Goal: Task Accomplishment & Management: Use online tool/utility

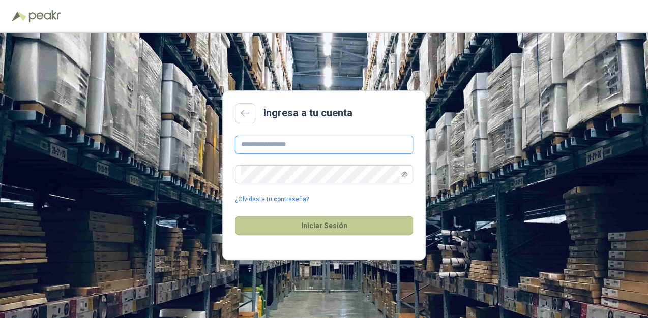
type input "**********"
click at [303, 220] on button "Iniciar Sesión" at bounding box center [324, 225] width 178 height 19
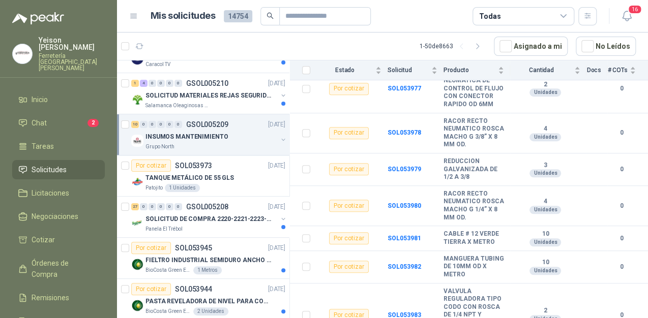
scroll to position [41, 0]
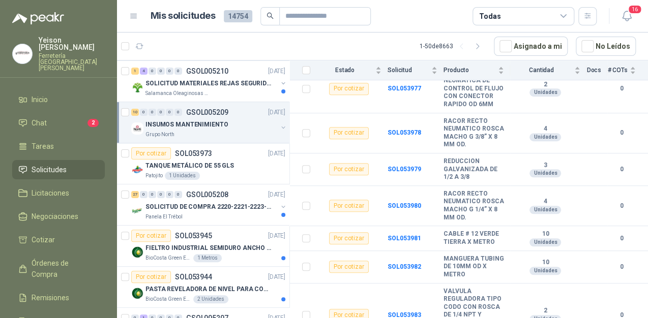
click at [219, 121] on p "INSUMOS MANTENIMIENTO" at bounding box center [186, 125] width 82 height 10
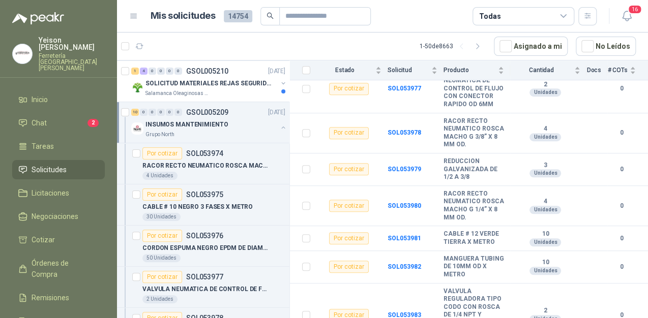
scroll to position [3, 0]
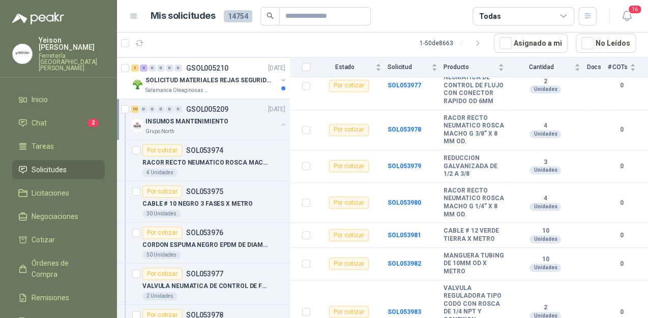
click at [204, 128] on div "Grupo North" at bounding box center [211, 132] width 132 height 8
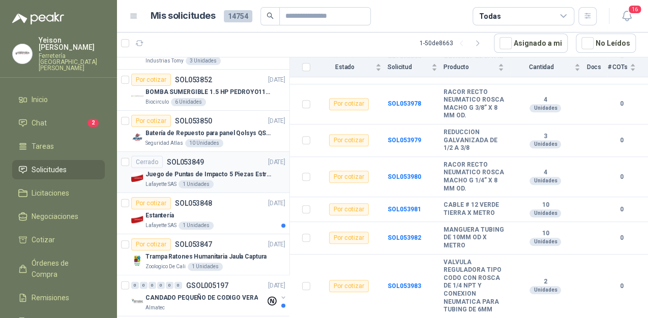
scroll to position [854, 0]
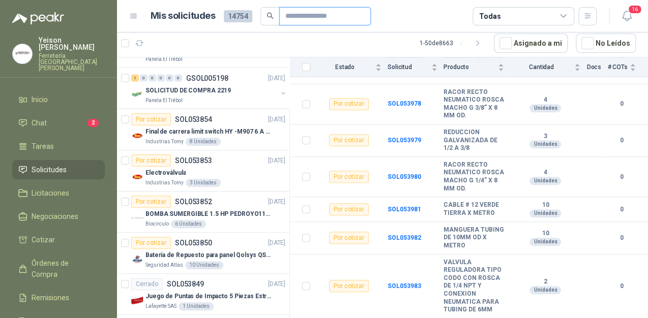
click at [290, 16] on input "text" at bounding box center [320, 16] width 71 height 17
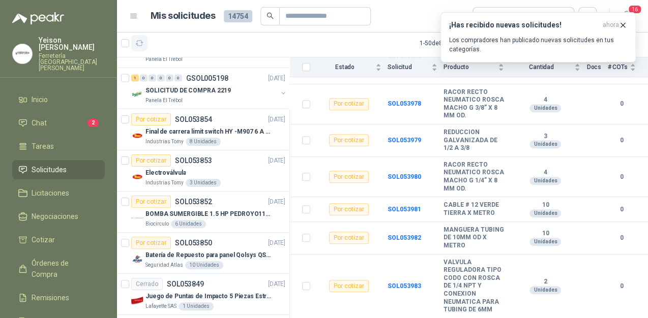
click at [142, 45] on icon "button" at bounding box center [139, 43] width 9 height 9
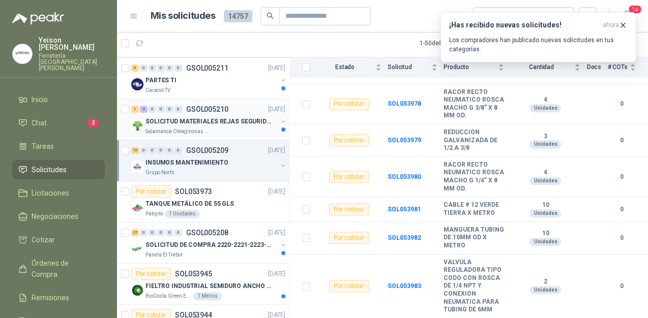
scroll to position [0, 0]
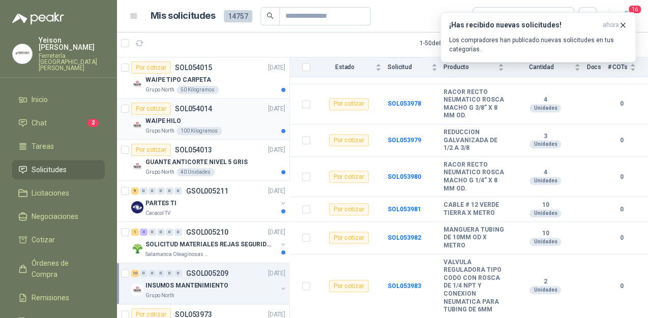
click at [224, 123] on div "WAIPE HILO" at bounding box center [215, 121] width 140 height 12
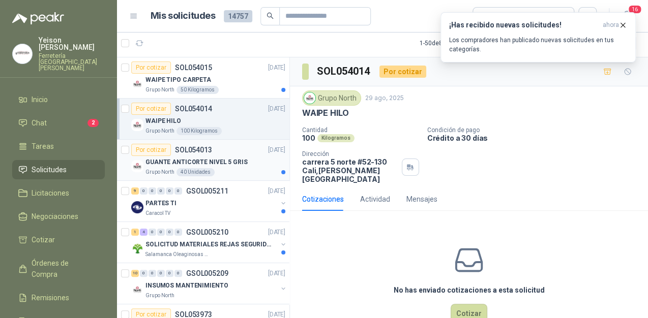
click at [234, 163] on p "GUANTE ANTICORTE NIVEL 5 GRIS" at bounding box center [196, 163] width 102 height 10
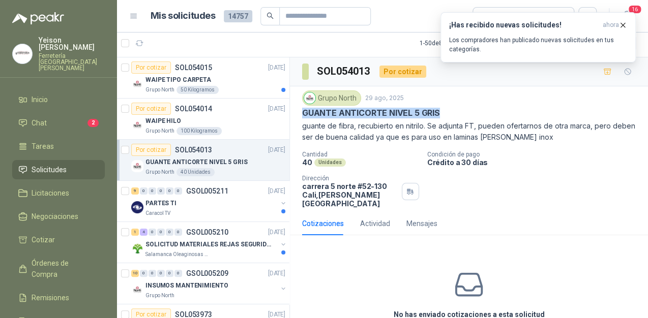
drag, startPoint x: 439, startPoint y: 110, endPoint x: 300, endPoint y: 110, distance: 139.9
click at [300, 110] on div "Grupo North [DATE] GUANTE ANTICORTE NIVEL 5 GRIS guante de fibra, recubierto en…" at bounding box center [469, 149] width 358 height 126
copy p "GUANTE ANTICORTE NIVEL 5 GRIS"
click at [218, 120] on div "WAIPE HILO" at bounding box center [215, 121] width 140 height 12
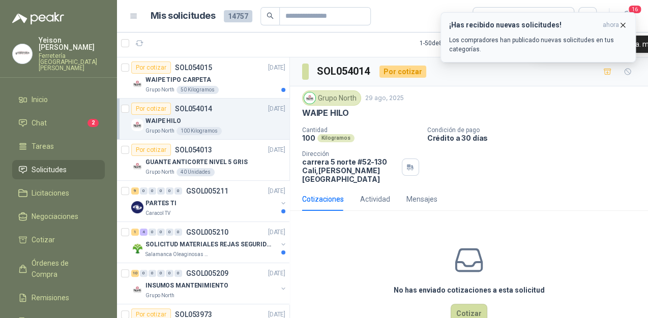
click at [618, 21] on span "ahora" at bounding box center [611, 25] width 16 height 9
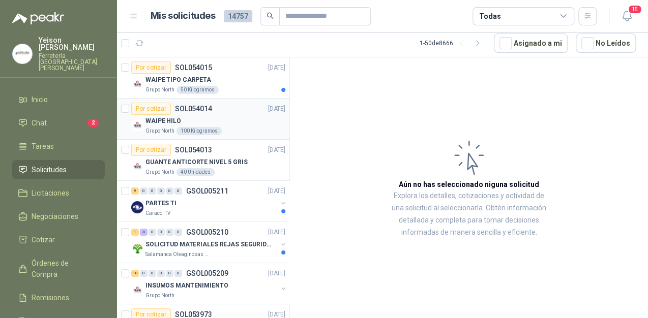
click at [220, 116] on div "WAIPE HILO" at bounding box center [215, 121] width 140 height 12
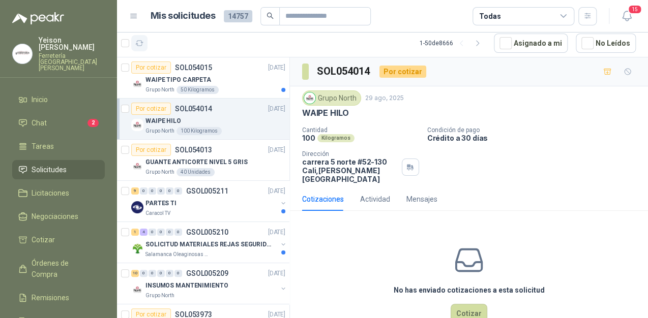
click at [146, 41] on button "button" at bounding box center [139, 43] width 16 height 16
click at [61, 117] on li "Chat 2" at bounding box center [58, 122] width 80 height 11
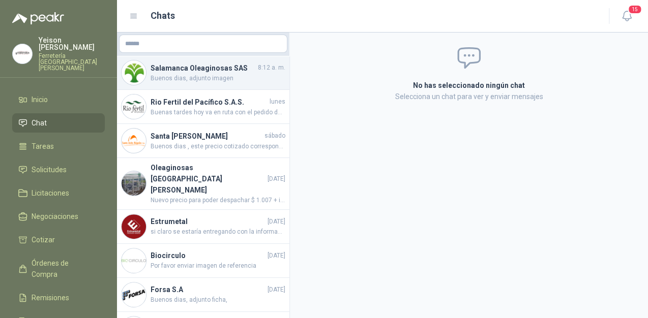
click at [209, 77] on span "Buenos dias, adjunto imagen" at bounding box center [218, 79] width 135 height 10
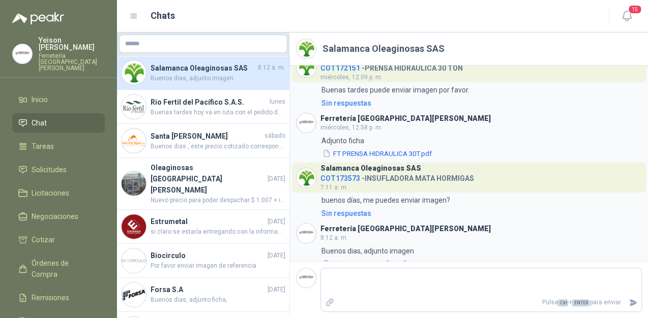
scroll to position [1068, 0]
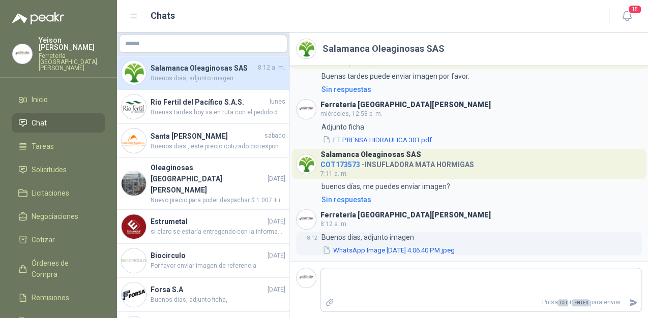
click at [350, 250] on button "WhatsApp Image [DATE] 4.06.40 PM.jpeg" at bounding box center [388, 250] width 134 height 11
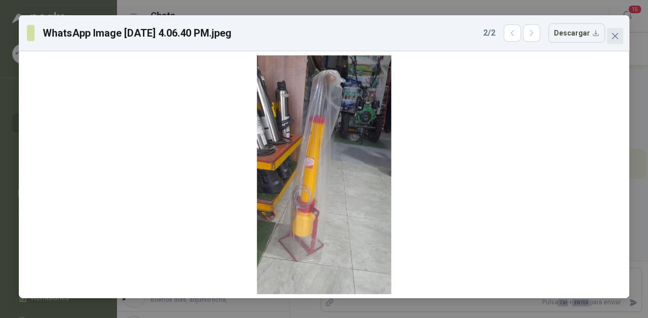
click at [612, 36] on icon "close" at bounding box center [615, 36] width 8 height 8
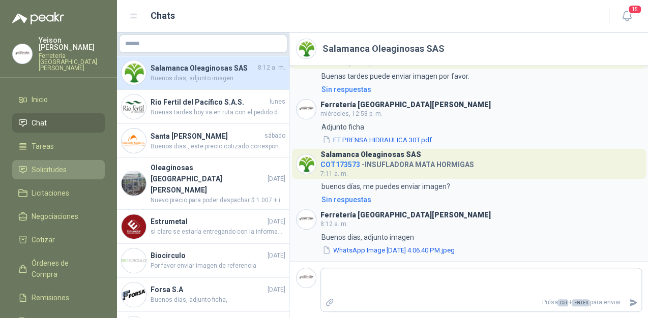
click at [53, 164] on span "Solicitudes" at bounding box center [49, 169] width 35 height 11
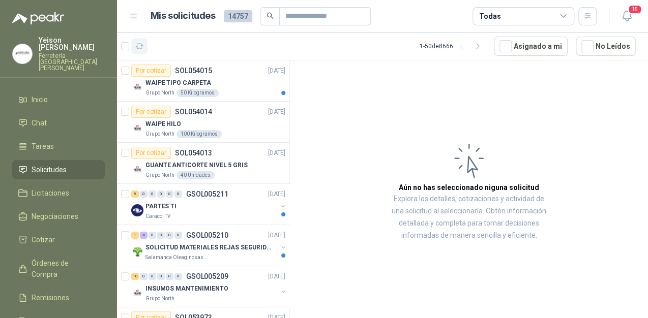
click at [137, 47] on icon "button" at bounding box center [139, 46] width 9 height 9
click at [216, 127] on div "WAIPE HILO" at bounding box center [215, 124] width 140 height 12
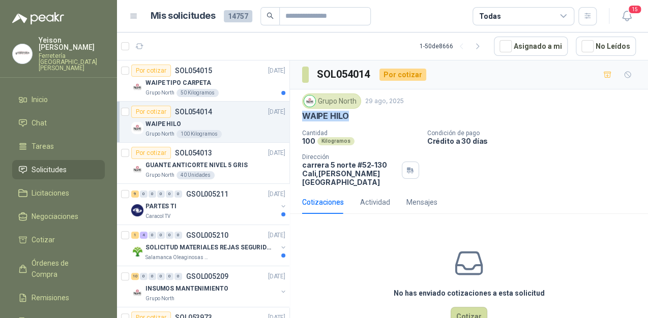
drag, startPoint x: 347, startPoint y: 114, endPoint x: 298, endPoint y: 114, distance: 49.8
click at [298, 114] on div "Grupo North [DATE] WAIPE HILO Cantidad 100 Kilogramos Condición de pago Crédito…" at bounding box center [469, 140] width 358 height 101
copy p "WAIPE HILO"
click at [189, 87] on p "WAIPE TIPO CARPETA" at bounding box center [178, 83] width 66 height 10
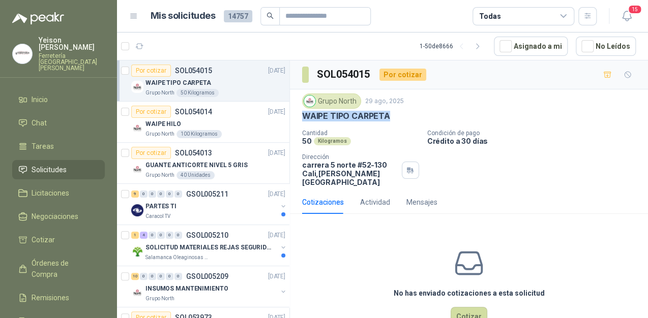
drag, startPoint x: 303, startPoint y: 113, endPoint x: 397, endPoint y: 113, distance: 93.6
click at [397, 113] on div "WAIPE TIPO CARPETA" at bounding box center [469, 116] width 334 height 11
copy p "WAIPE TIPO CARPETA"
click at [191, 163] on p "GUANTE ANTICORTE NIVEL 5 GRIS" at bounding box center [196, 166] width 102 height 10
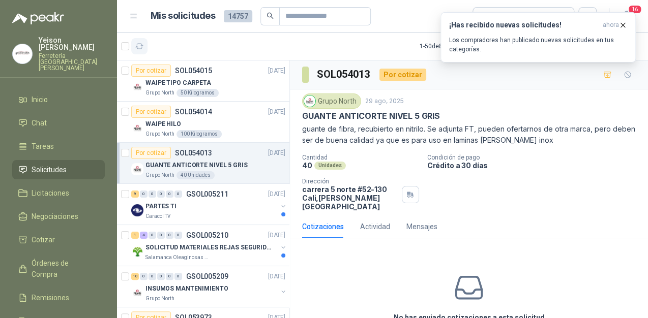
click at [146, 46] on button "button" at bounding box center [139, 46] width 16 height 16
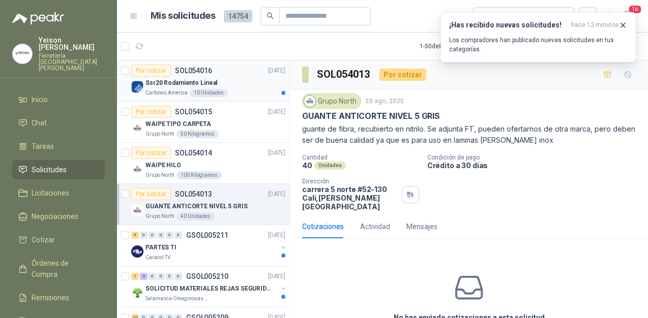
click at [209, 77] on div "Ssr20 Rodamiento Lineal" at bounding box center [215, 83] width 140 height 12
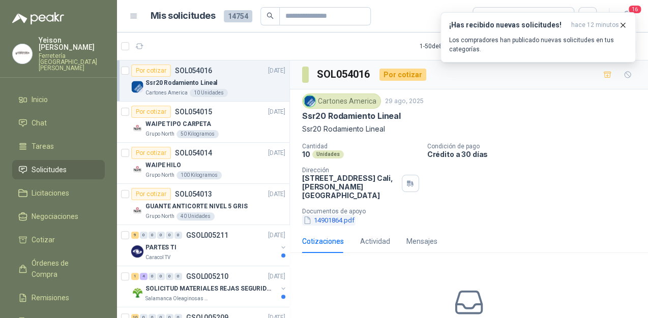
click at [338, 215] on button "14901864.pdf" at bounding box center [328, 220] width 53 height 11
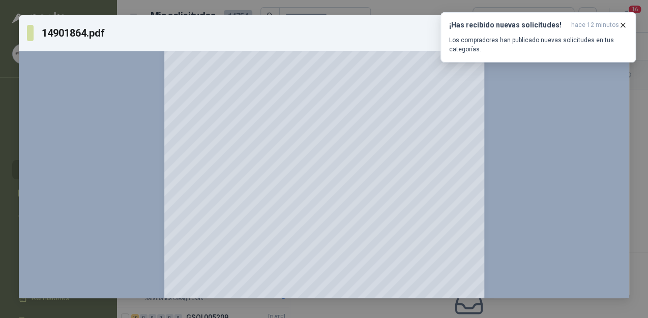
scroll to position [684, 0]
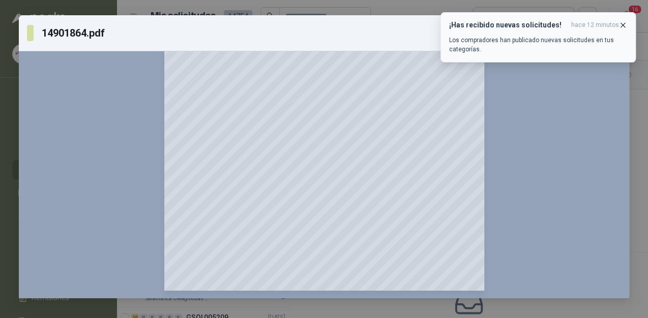
click at [619, 22] on icon "button" at bounding box center [622, 25] width 9 height 9
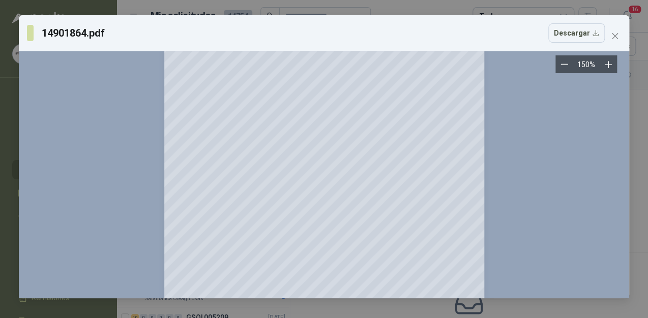
scroll to position [0, 0]
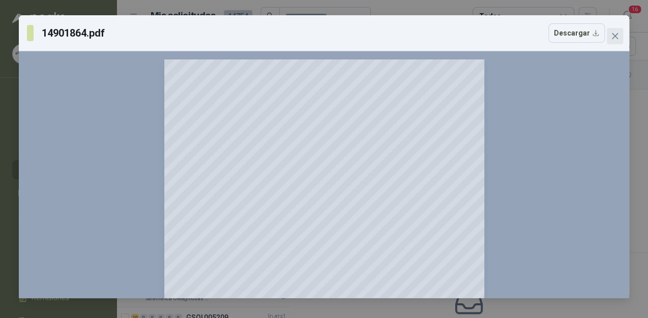
click at [618, 32] on icon "close" at bounding box center [615, 36] width 8 height 8
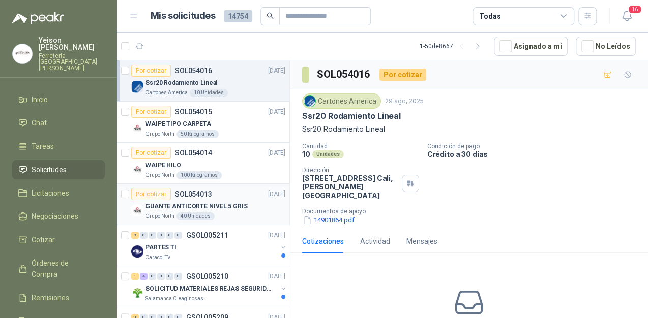
click at [240, 211] on div "GUANTE ANTICORTE NIVEL 5 GRIS" at bounding box center [215, 206] width 140 height 12
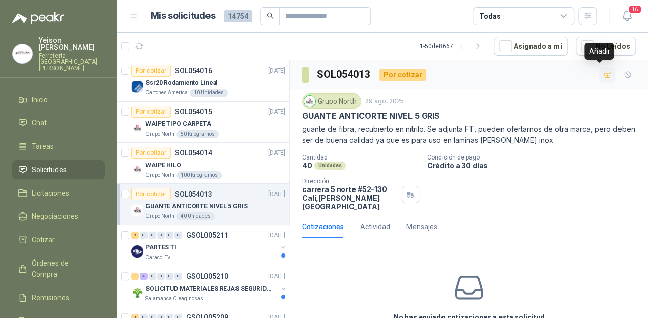
click at [603, 75] on icon "button" at bounding box center [607, 75] width 9 height 9
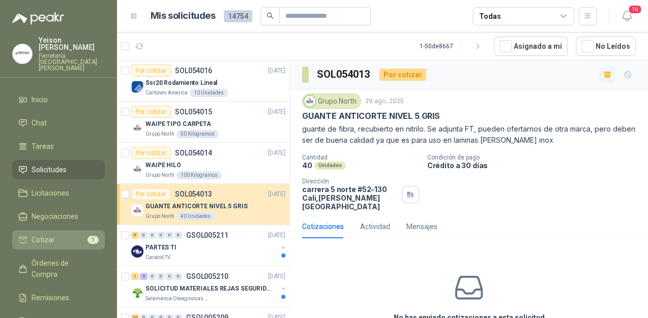
click at [82, 232] on link "Cotizar 1" at bounding box center [58, 239] width 93 height 19
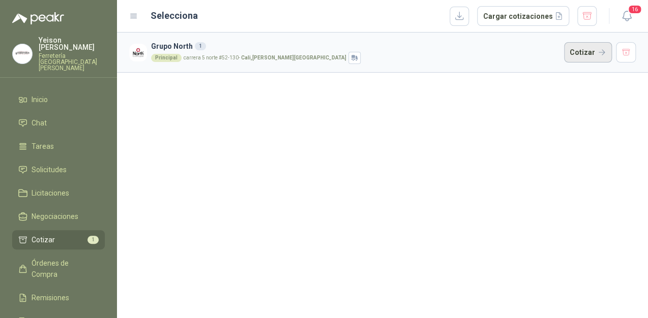
click at [589, 51] on button "Cotizar" at bounding box center [588, 52] width 48 height 20
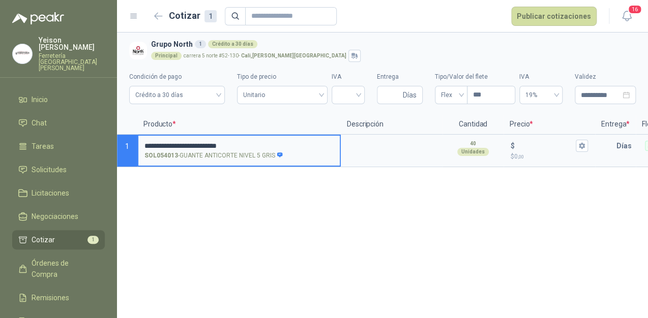
click at [273, 142] on input "**********" at bounding box center [238, 146] width 189 height 8
click at [187, 143] on input "**********" at bounding box center [238, 146] width 189 height 8
click at [189, 144] on input "**********" at bounding box center [238, 146] width 189 height 8
type input "*"
click at [358, 145] on textarea at bounding box center [392, 147] width 100 height 23
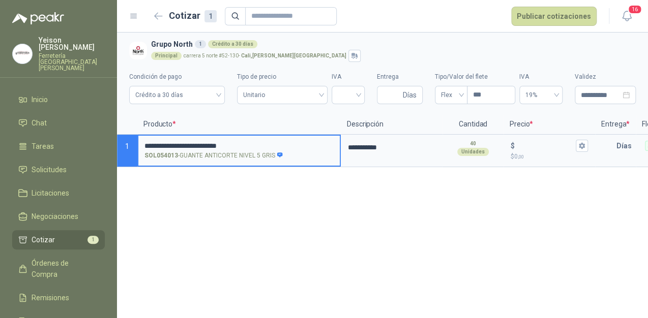
drag, startPoint x: 284, startPoint y: 144, endPoint x: 279, endPoint y: 140, distance: 6.5
click at [282, 143] on input "**********" at bounding box center [238, 146] width 189 height 8
click at [408, 145] on textarea "**********" at bounding box center [392, 147] width 100 height 23
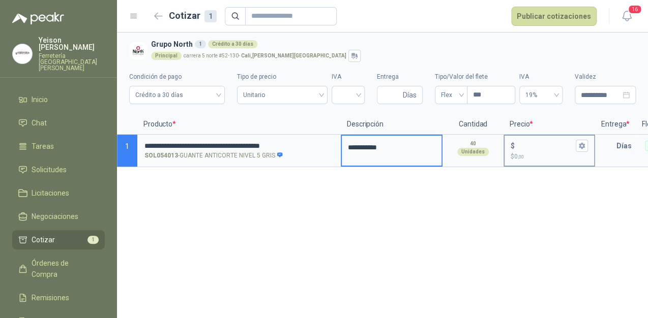
click at [529, 145] on input "$ $ 0 ,00" at bounding box center [545, 146] width 57 height 8
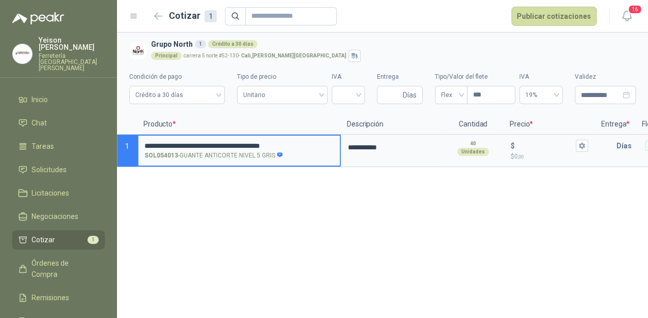
click at [261, 144] on input "**********" at bounding box center [238, 146] width 189 height 8
click at [295, 144] on input "**********" at bounding box center [238, 146] width 189 height 8
click at [300, 144] on input "**********" at bounding box center [238, 146] width 189 height 8
type input "**********"
click at [393, 145] on textarea "**********" at bounding box center [392, 147] width 100 height 23
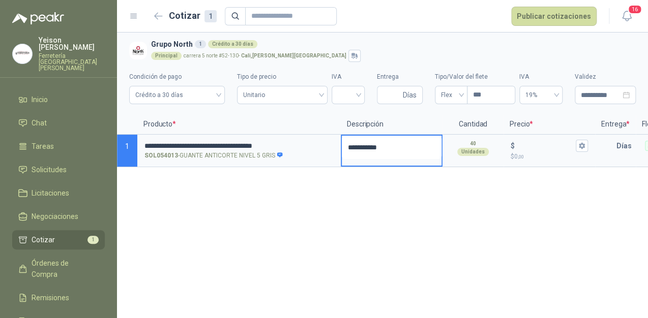
type textarea "**********"
click at [520, 142] on input "$ $ 0 ,00" at bounding box center [545, 146] width 57 height 8
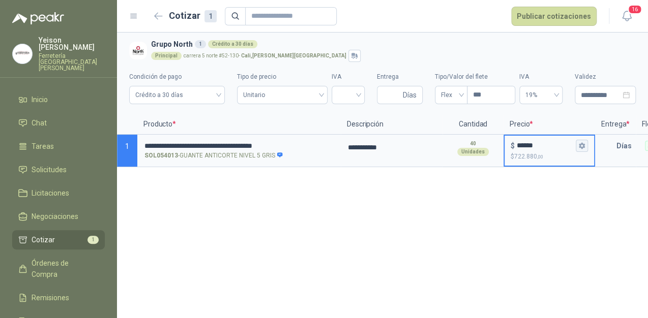
type input "******"
click at [584, 147] on icon "button" at bounding box center [582, 146] width 6 height 6
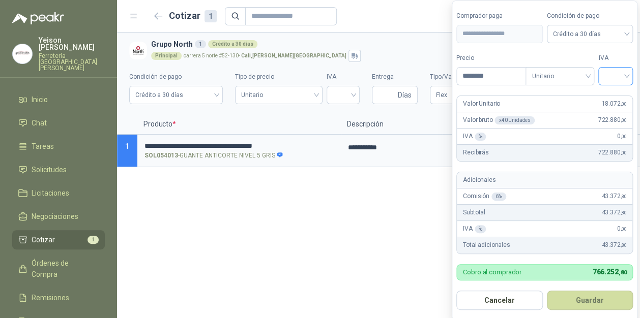
click at [626, 74] on input "search" at bounding box center [615, 75] width 22 height 15
click at [614, 94] on div "19%" at bounding box center [617, 97] width 19 height 11
click at [594, 299] on button "Guardar" at bounding box center [590, 300] width 87 height 19
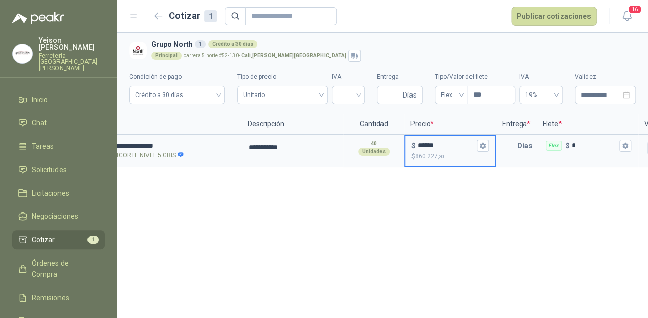
scroll to position [0, 160]
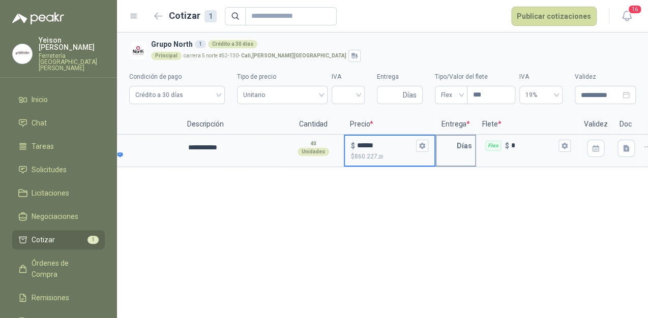
click at [454, 144] on input "text" at bounding box center [446, 146] width 20 height 20
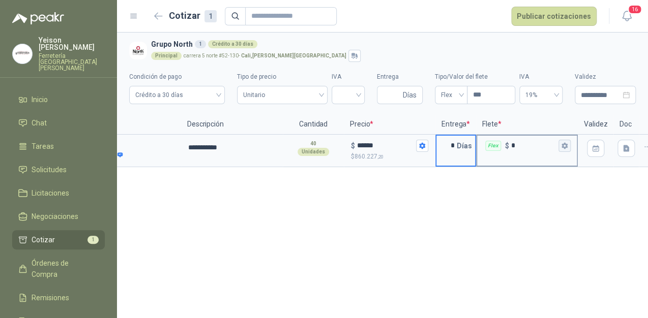
type input "*"
click at [567, 141] on button "Flex $ *" at bounding box center [564, 146] width 12 height 12
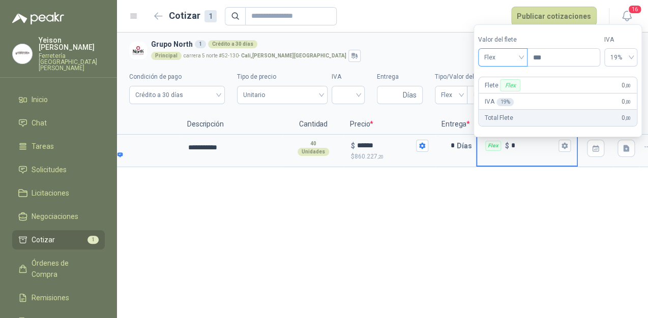
click at [519, 55] on span "Flex" at bounding box center [502, 57] width 37 height 15
click at [502, 96] on div "Incluido" at bounding box center [504, 95] width 36 height 11
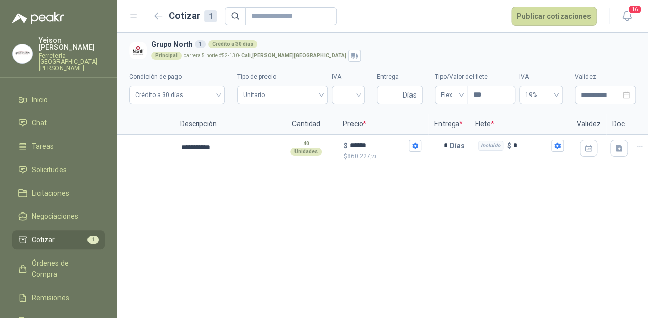
scroll to position [0, 179]
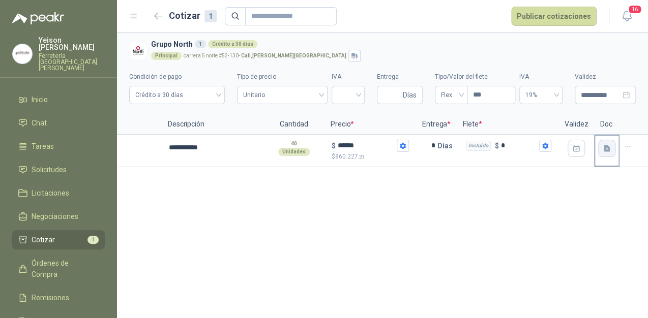
click at [610, 150] on icon "button" at bounding box center [607, 148] width 9 height 9
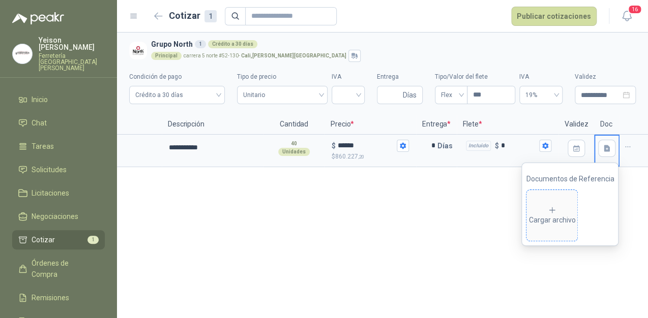
click at [552, 216] on div "Cargar archivo" at bounding box center [551, 216] width 47 height 20
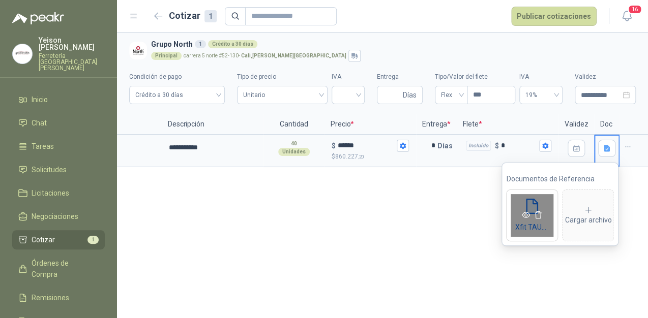
click at [523, 215] on icon "eye" at bounding box center [526, 215] width 8 height 8
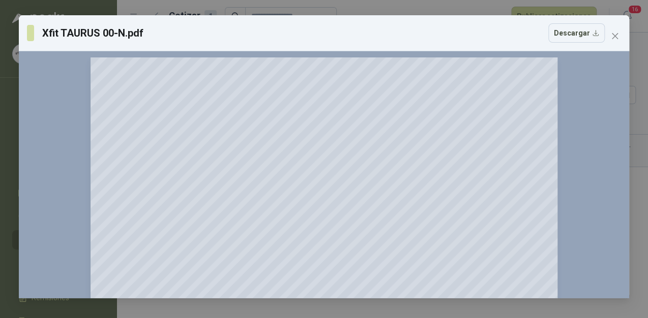
scroll to position [0, 0]
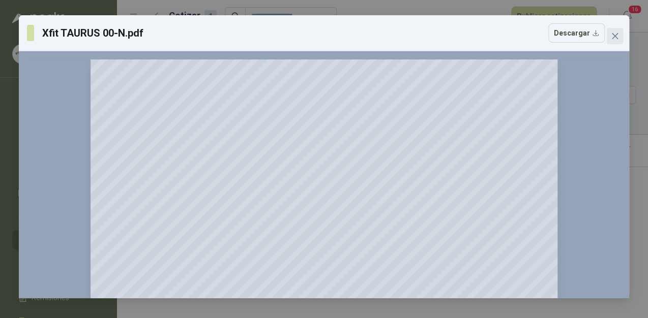
click at [619, 37] on span "Close" at bounding box center [615, 36] width 16 height 8
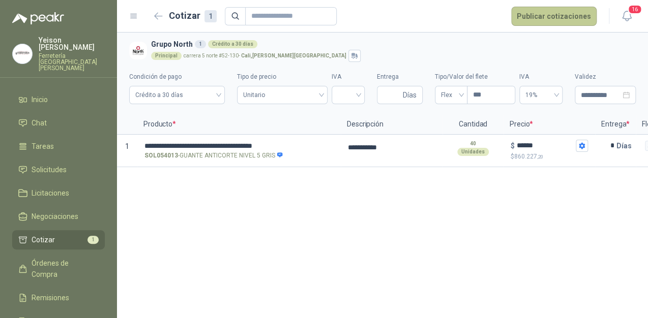
click at [560, 17] on button "Publicar cotizaciones" at bounding box center [553, 16] width 85 height 19
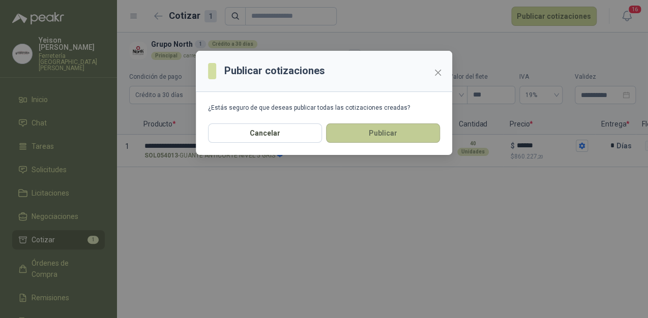
click at [381, 136] on button "Publicar" at bounding box center [383, 133] width 114 height 19
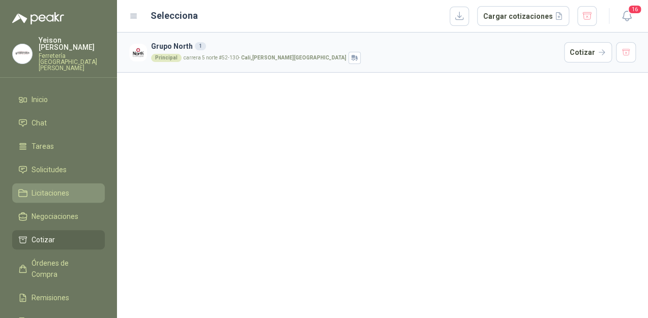
click at [38, 188] on span "Licitaciones" at bounding box center [51, 193] width 38 height 11
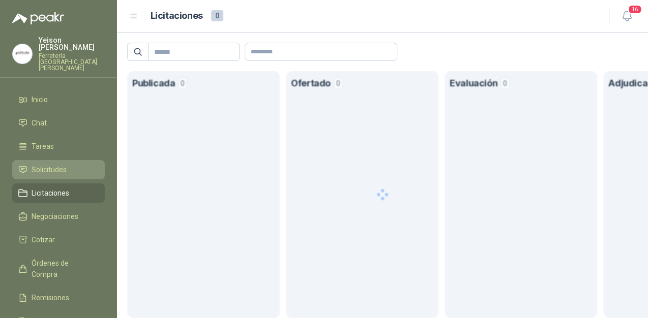
click at [50, 164] on span "Solicitudes" at bounding box center [49, 169] width 35 height 11
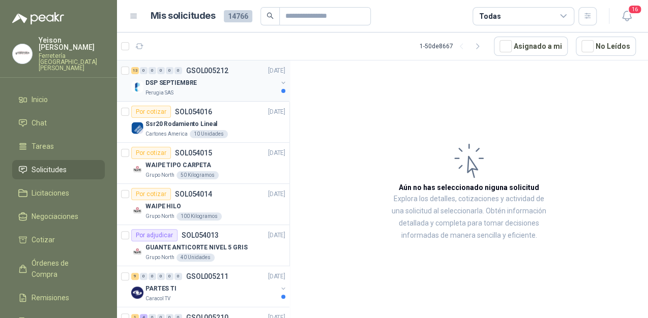
click at [200, 90] on div "Perugia SAS" at bounding box center [211, 93] width 132 height 8
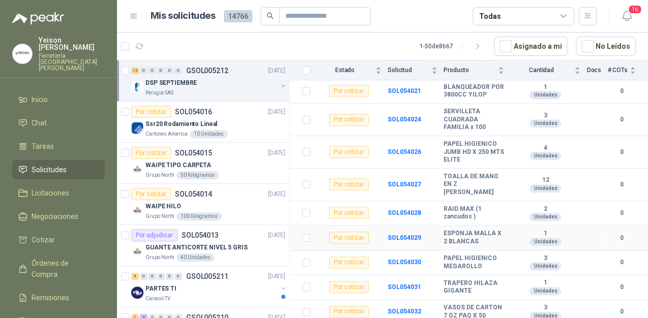
scroll to position [263, 0]
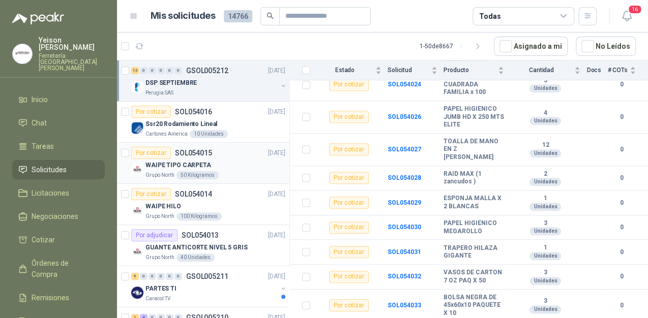
click at [218, 167] on div "WAIPE TIPO CARPETA" at bounding box center [215, 165] width 140 height 12
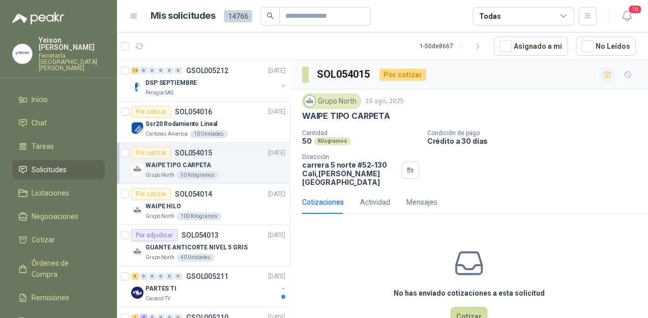
click at [603, 73] on icon "button" at bounding box center [607, 75] width 9 height 9
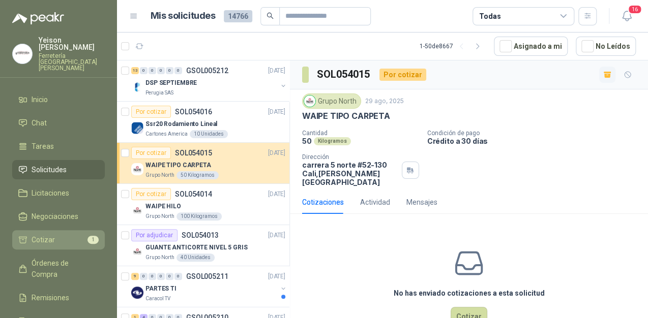
click at [88, 236] on span "1" at bounding box center [92, 240] width 11 height 8
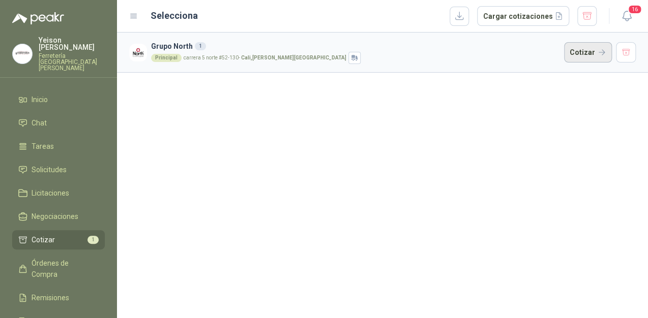
click at [589, 55] on button "Cotizar" at bounding box center [588, 52] width 48 height 20
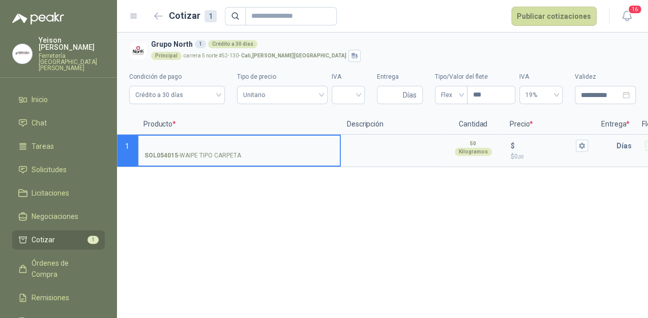
click at [199, 144] on input "SOL054015 - WAIPE TIPO CARPETA" at bounding box center [238, 146] width 189 height 8
type input "**********"
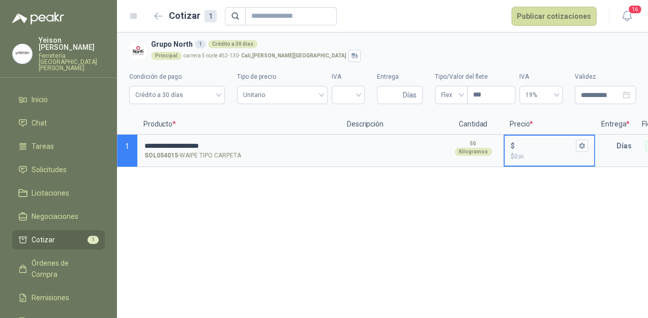
click at [528, 144] on input "$ $ 0 ,00" at bounding box center [545, 146] width 57 height 8
type input "*****"
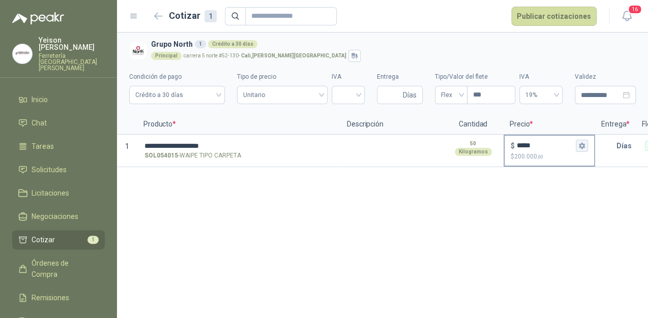
click at [585, 145] on icon "button" at bounding box center [581, 145] width 7 height 7
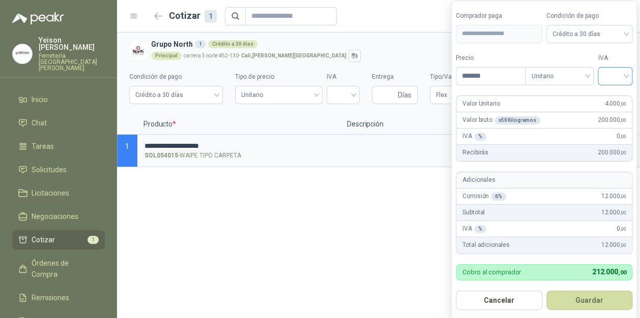
click at [626, 74] on input "search" at bounding box center [615, 75] width 22 height 15
click at [620, 95] on div "19%" at bounding box center [617, 97] width 19 height 11
click at [600, 302] on button "Guardar" at bounding box center [591, 300] width 87 height 19
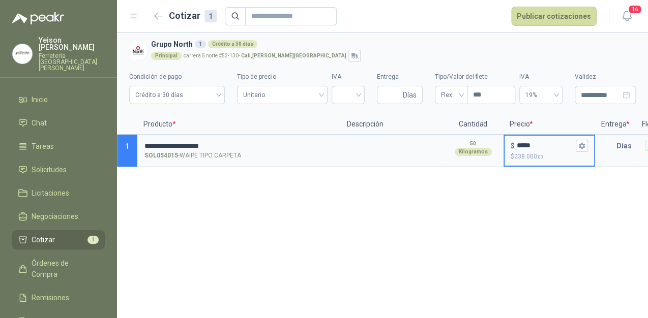
drag, startPoint x: 560, startPoint y: 184, endPoint x: 531, endPoint y: 181, distance: 29.7
click at [557, 183] on div "**********" at bounding box center [382, 176] width 531 height 286
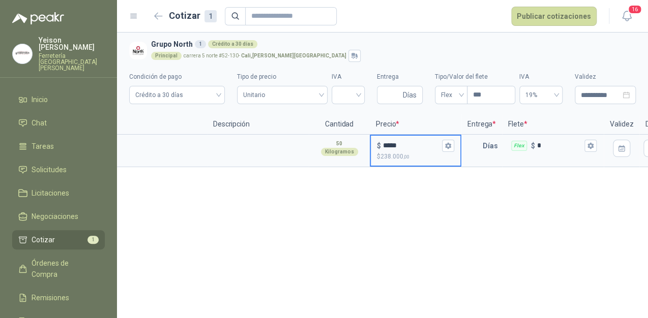
scroll to position [0, 134]
drag, startPoint x: 482, startPoint y: 144, endPoint x: 473, endPoint y: 139, distance: 10.3
click at [481, 144] on div "Días" at bounding box center [481, 146] width 39 height 20
click at [479, 148] on input "text" at bounding box center [472, 146] width 20 height 20
click at [293, 214] on div "**********" at bounding box center [382, 176] width 531 height 286
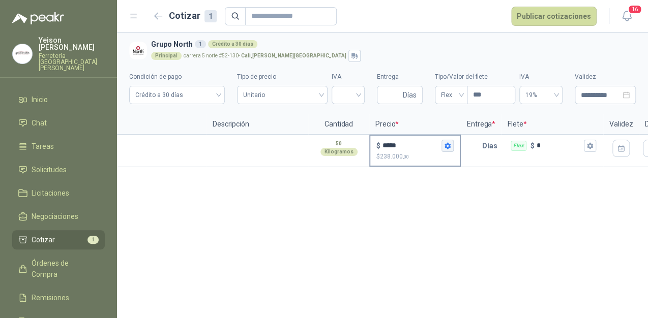
click at [447, 147] on icon "button" at bounding box center [448, 146] width 6 height 6
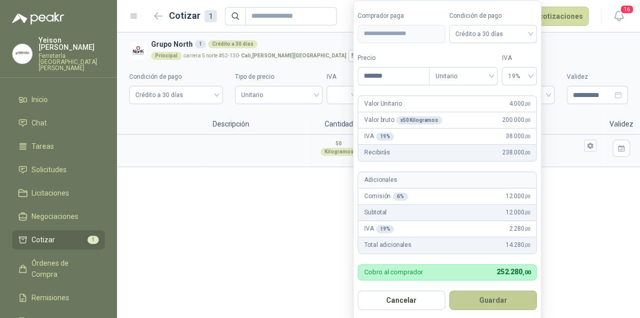
click at [483, 292] on button "Guardar" at bounding box center [492, 300] width 87 height 19
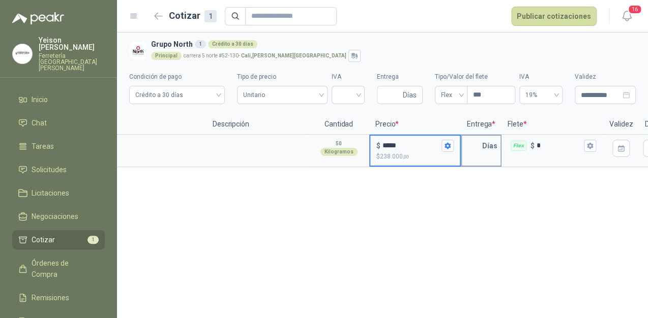
click at [473, 147] on input "text" at bounding box center [472, 146] width 20 height 20
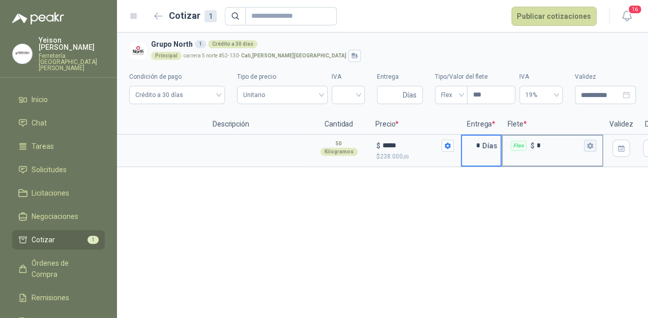
type input "*"
click at [591, 145] on icon "button" at bounding box center [590, 146] width 6 height 6
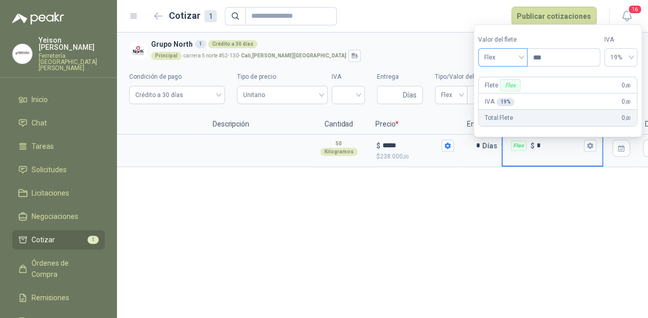
click at [524, 57] on div "Flex" at bounding box center [502, 57] width 49 height 18
click at [500, 96] on div "Incluido" at bounding box center [504, 95] width 36 height 11
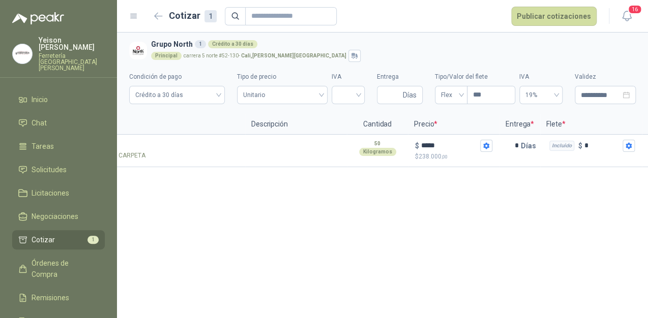
scroll to position [0, 0]
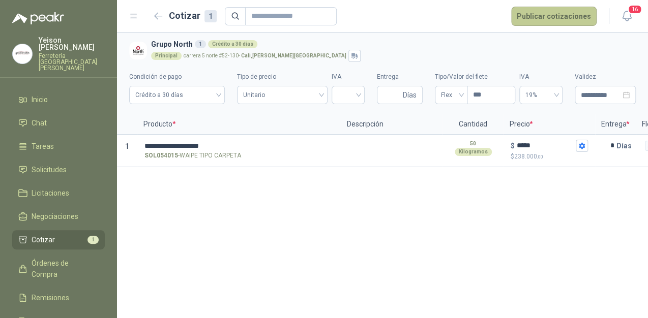
click at [559, 15] on button "Publicar cotizaciones" at bounding box center [553, 16] width 85 height 19
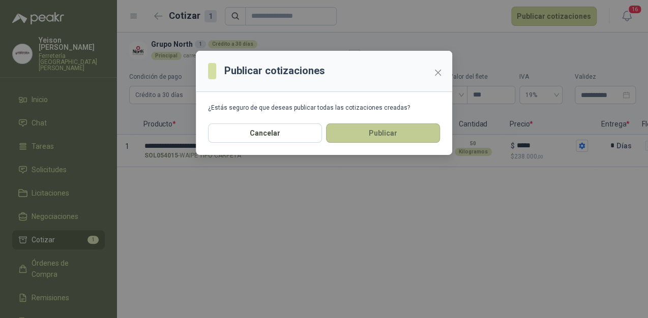
click at [404, 129] on button "Publicar" at bounding box center [383, 133] width 114 height 19
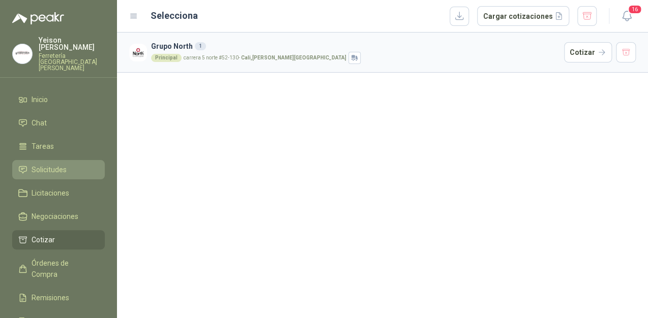
click at [46, 164] on span "Solicitudes" at bounding box center [49, 169] width 35 height 11
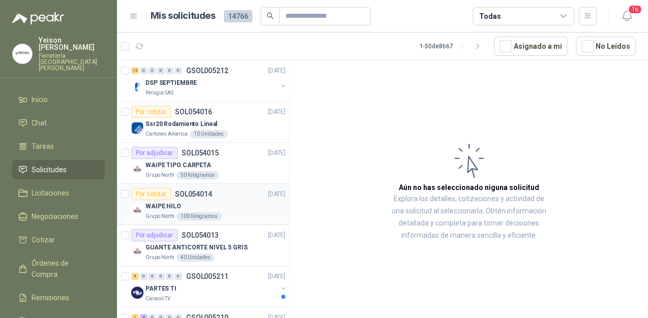
click at [209, 205] on div "WAIPE HILO" at bounding box center [215, 206] width 140 height 12
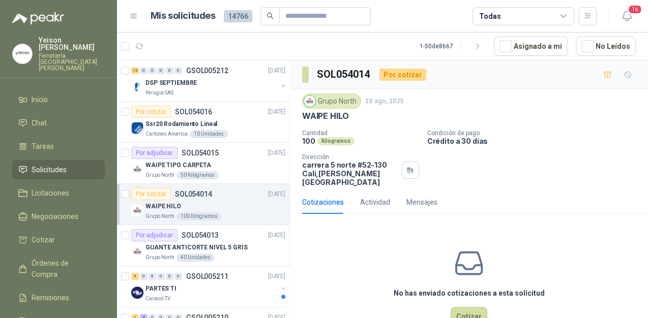
scroll to position [203, 0]
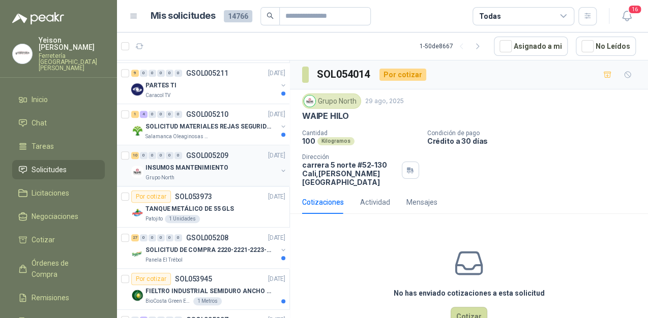
click at [211, 165] on p "INSUMOS MANTENIMIENTO" at bounding box center [186, 168] width 82 height 10
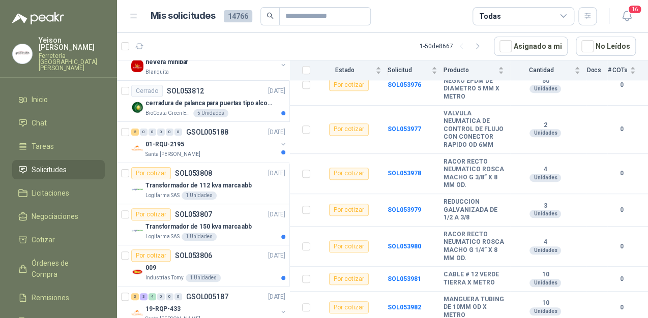
scroll to position [1815, 0]
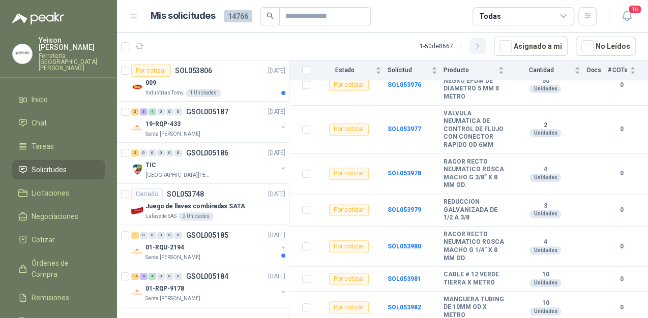
click at [478, 50] on icon "button" at bounding box center [477, 46] width 9 height 9
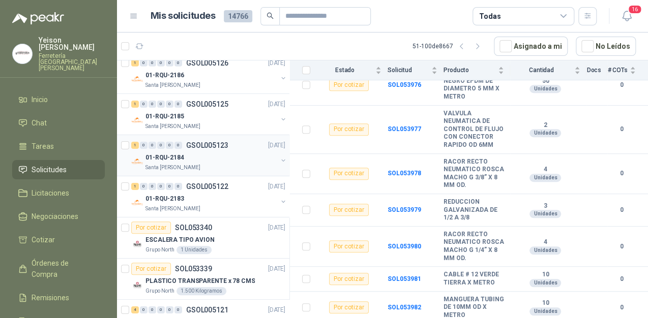
scroll to position [1449, 0]
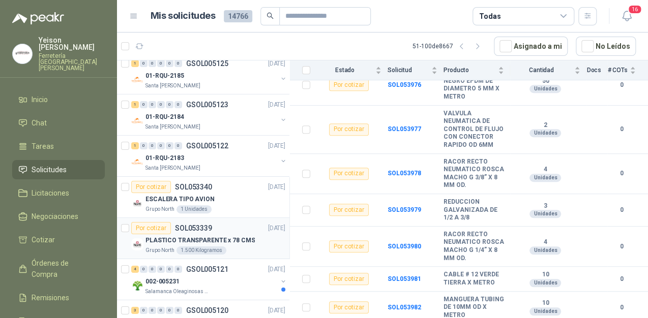
click at [223, 236] on p "PLASTICO TRANSPARENTE x 78 CMS" at bounding box center [199, 241] width 109 height 10
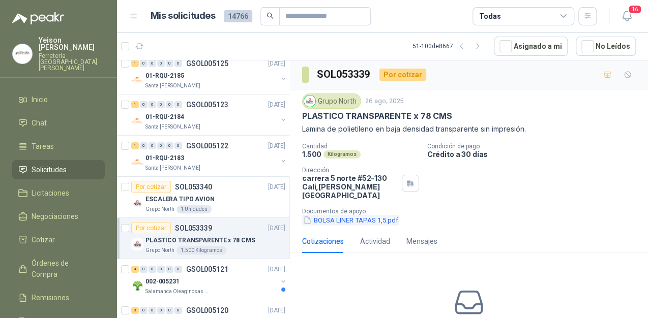
click at [336, 215] on button "BOLSA LINER TAPAS 1,5.pdf" at bounding box center [350, 220] width 97 height 11
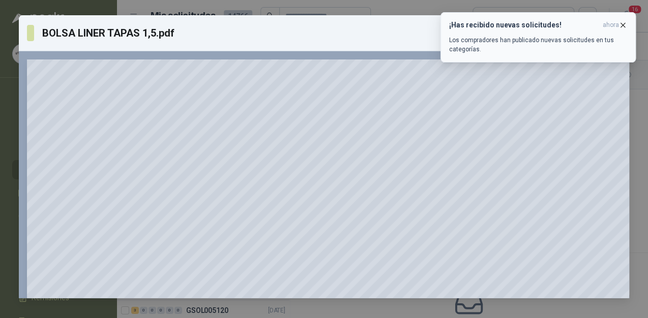
click at [623, 24] on icon "button" at bounding box center [622, 25] width 9 height 9
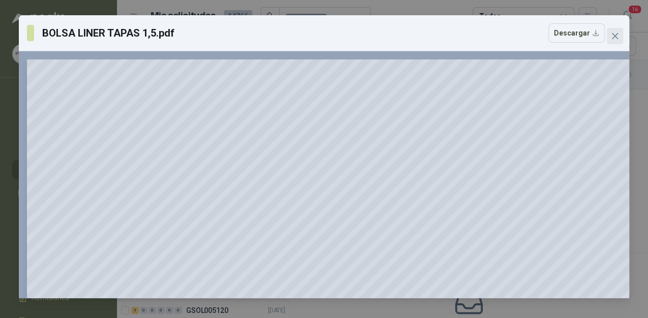
click at [612, 32] on icon "close" at bounding box center [615, 36] width 8 height 8
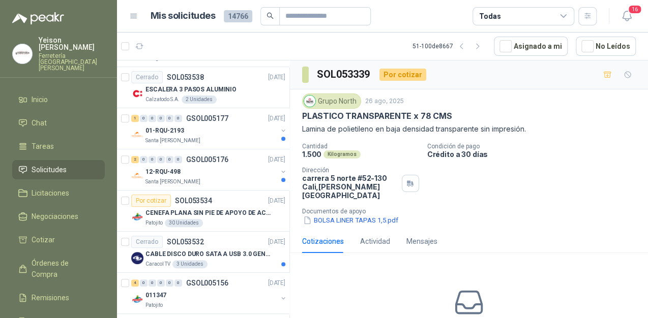
scroll to position [147, 0]
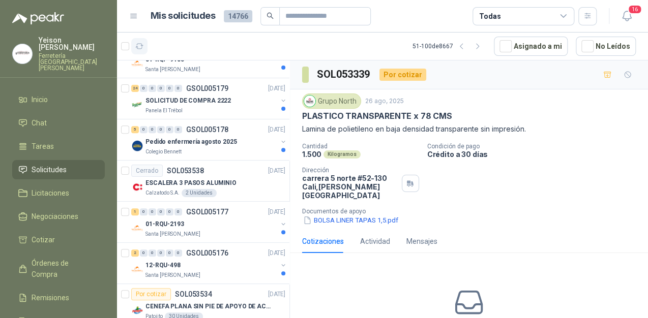
click at [140, 47] on icon "button" at bounding box center [139, 46] width 9 height 9
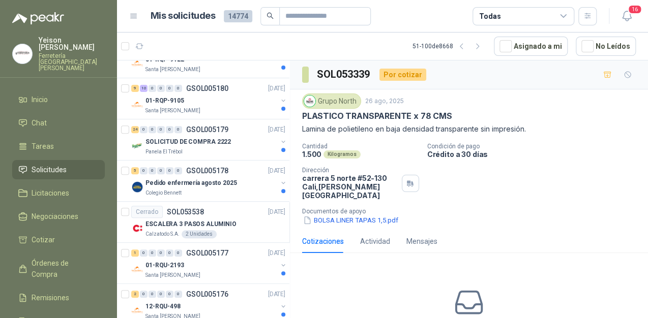
scroll to position [188, 0]
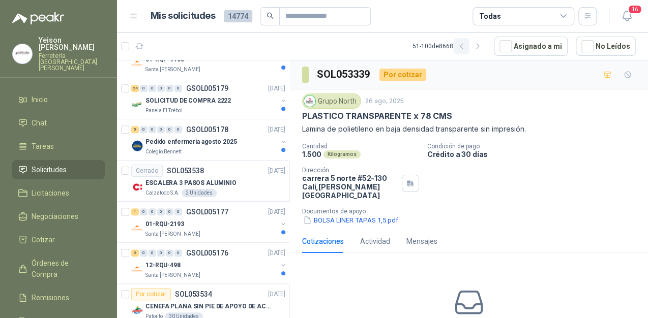
click at [463, 48] on icon "button" at bounding box center [461, 46] width 9 height 9
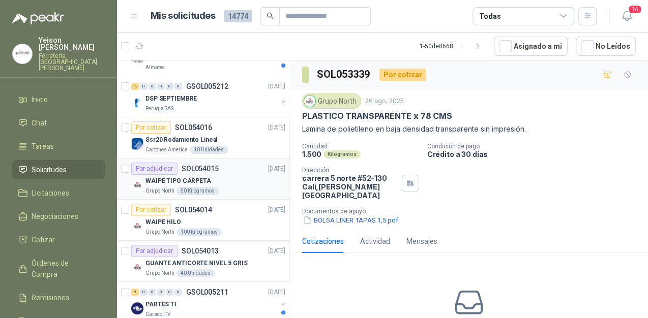
scroll to position [0, 0]
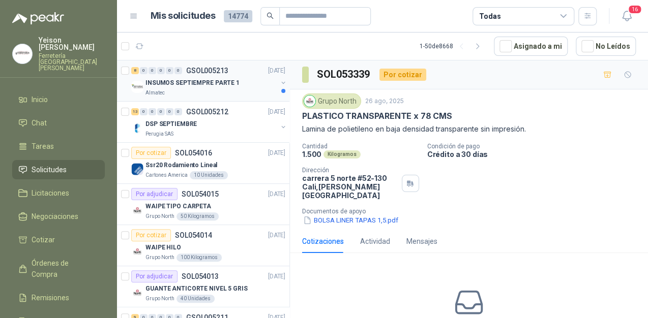
click at [229, 91] on div "Almatec" at bounding box center [211, 93] width 132 height 8
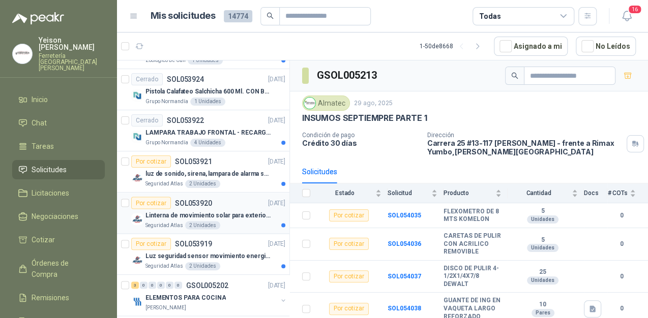
scroll to position [814, 0]
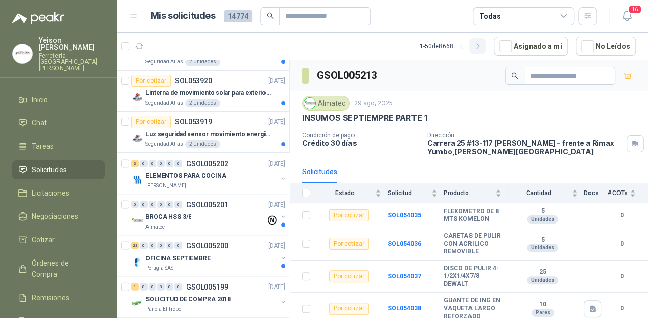
click at [482, 46] on icon "button" at bounding box center [477, 46] width 9 height 9
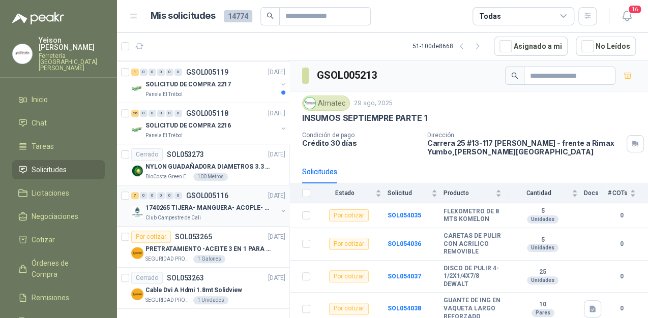
scroll to position [1815, 0]
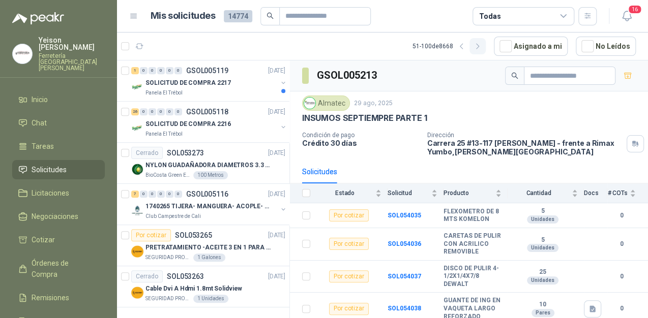
click at [482, 48] on icon "button" at bounding box center [477, 46] width 9 height 9
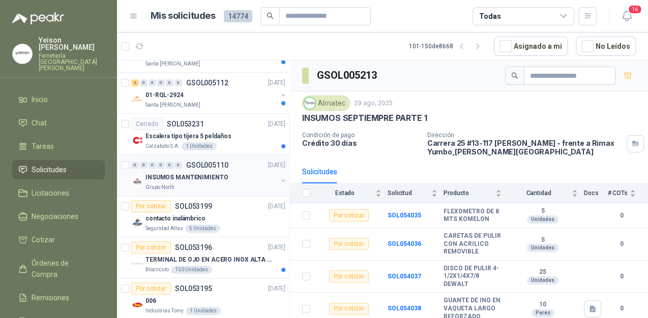
scroll to position [285, 0]
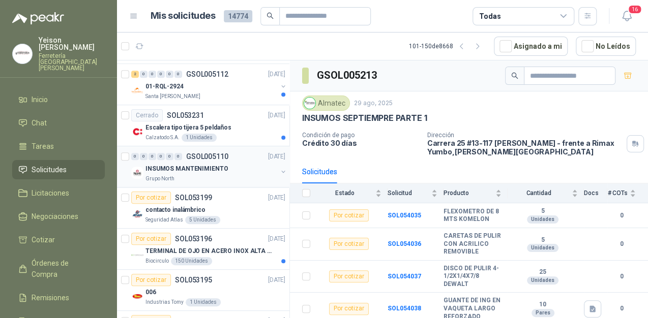
click at [211, 175] on div "Grupo North" at bounding box center [211, 179] width 132 height 8
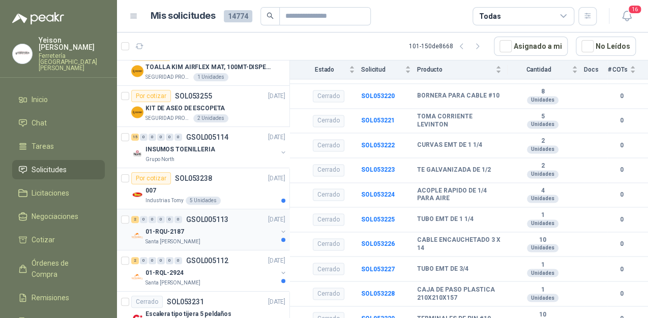
scroll to position [81, 0]
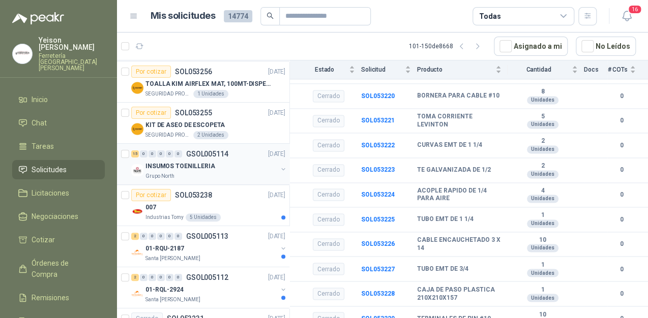
click at [220, 172] on div "Grupo North" at bounding box center [211, 176] width 132 height 8
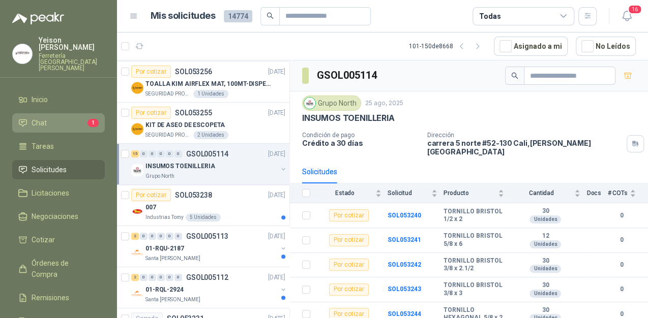
click at [69, 117] on li "Chat 1" at bounding box center [58, 122] width 80 height 11
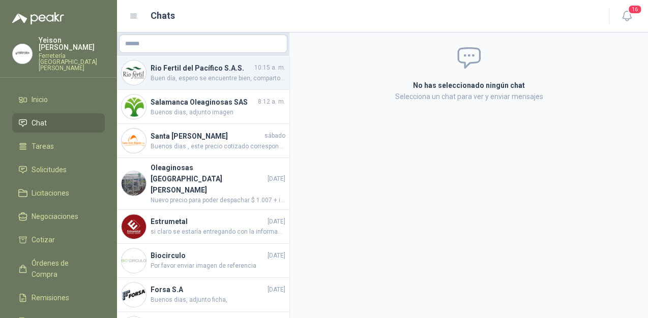
click at [206, 78] on span "Buen día, espero se encuentre bien, comparto las medidas de corte" at bounding box center [218, 79] width 135 height 10
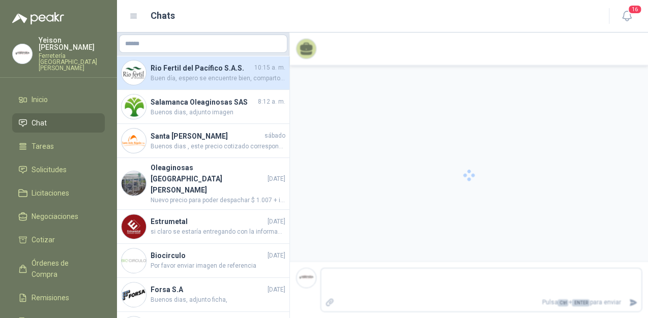
scroll to position [573, 0]
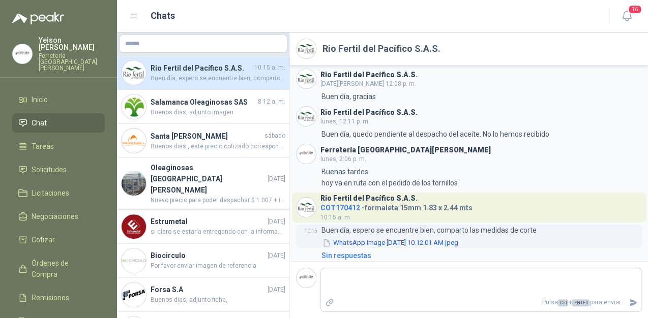
click at [396, 238] on button "WhatsApp Image [DATE] 10.12.01 AM.jpeg" at bounding box center [390, 243] width 138 height 11
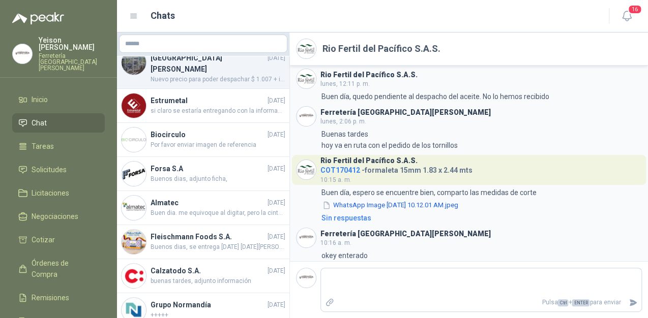
scroll to position [122, 0]
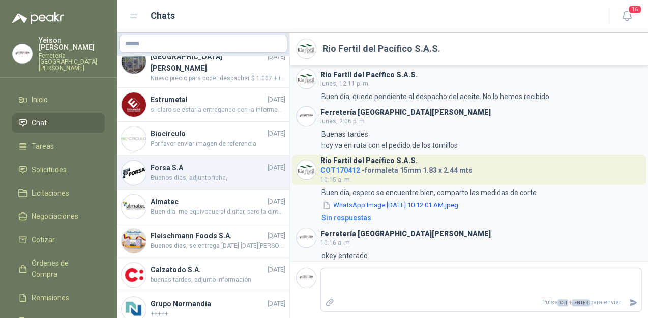
click at [213, 173] on span "Buenos dias, adjunto ficha," at bounding box center [218, 178] width 135 height 10
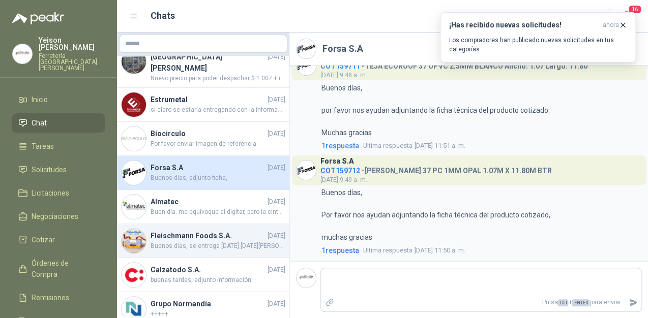
scroll to position [153, 0]
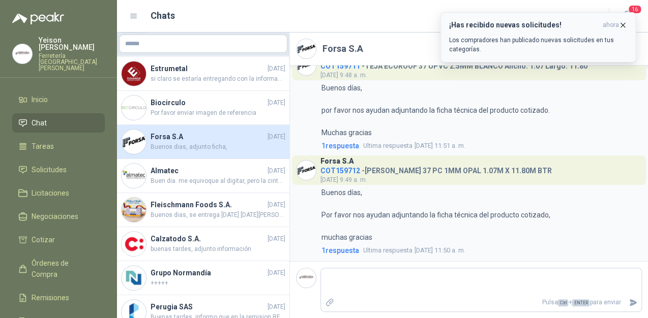
click at [463, 31] on div "¡Has recibido nuevas solicitudes! ahora Los compradores han publicado nuevas so…" at bounding box center [538, 37] width 178 height 33
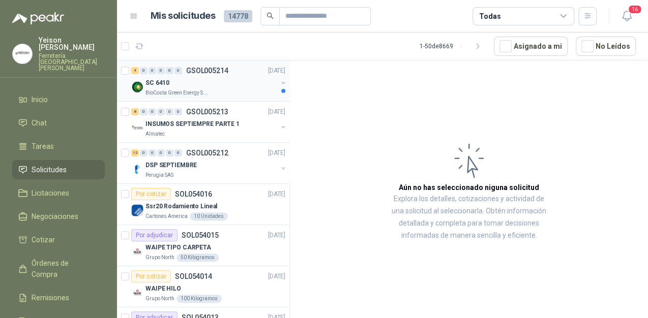
click at [222, 77] on div "SC 6410" at bounding box center [211, 83] width 132 height 12
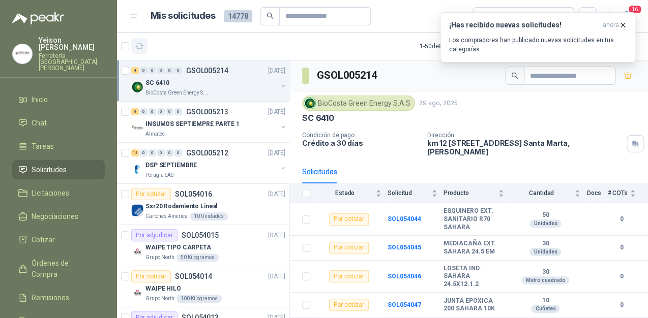
click at [145, 49] on button "button" at bounding box center [139, 46] width 16 height 16
click at [142, 47] on icon "button" at bounding box center [139, 46] width 9 height 9
click at [620, 21] on icon "button" at bounding box center [622, 25] width 9 height 9
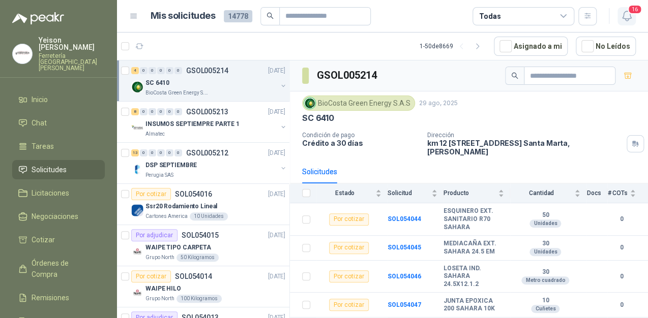
click at [627, 13] on icon "button" at bounding box center [626, 16] width 13 height 13
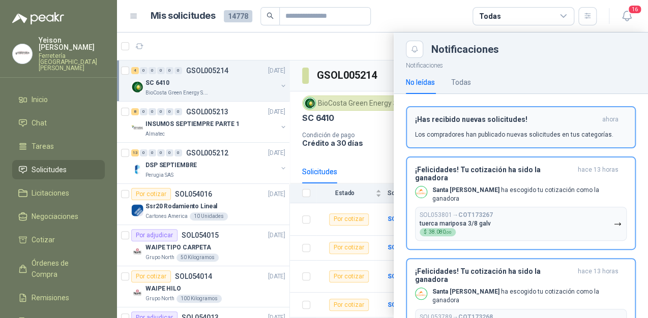
click at [587, 138] on p "Los compradores han publicado nuevas solicitudes en tus categorías." at bounding box center [514, 134] width 198 height 9
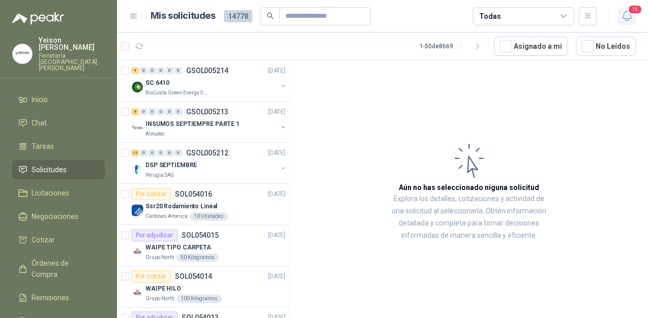
click at [630, 18] on icon "button" at bounding box center [626, 16] width 13 height 13
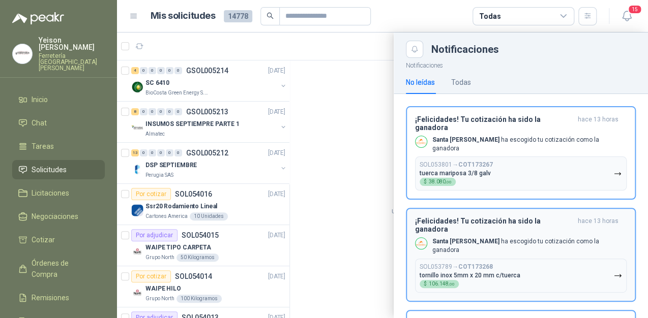
click at [520, 136] on p "Santa [PERSON_NAME] ha escogido tu cotización como la ganadora" at bounding box center [529, 144] width 194 height 17
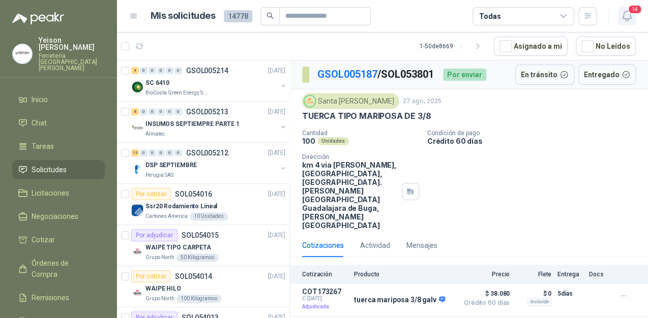
click at [620, 18] on icon "button" at bounding box center [626, 16] width 13 height 13
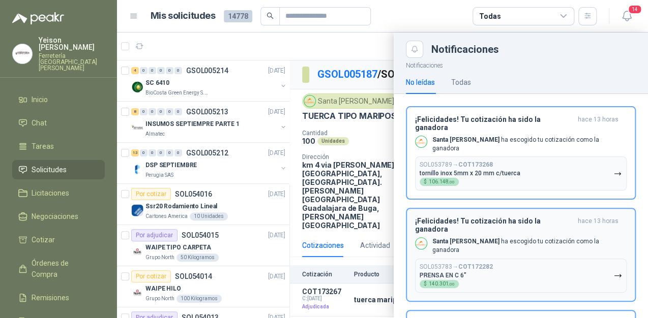
click at [496, 161] on div "SOL053789 → COT173268 tornillo inox 5mm x 20 mm c/tuerca $ 106.148 ,00" at bounding box center [470, 173] width 101 height 25
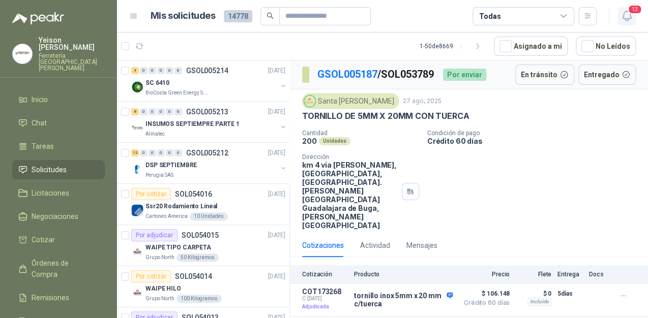
click at [618, 19] on button "13" at bounding box center [626, 16] width 18 height 18
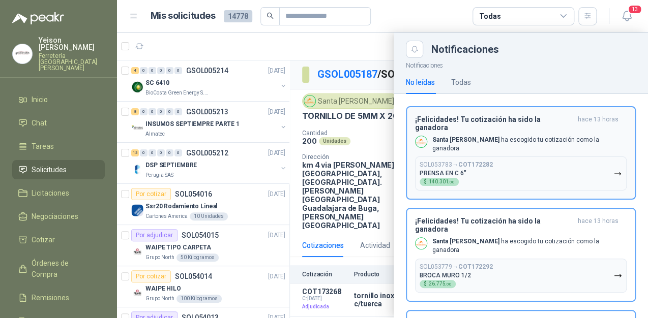
click at [535, 141] on div "¡Felicidades! Tu cotización ha sido la ganadora hace 13 horas Santa [PERSON_NAM…" at bounding box center [521, 153] width 212 height 76
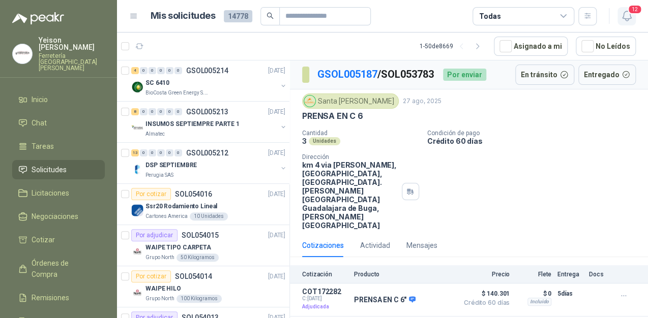
click at [627, 10] on button "12" at bounding box center [626, 16] width 18 height 18
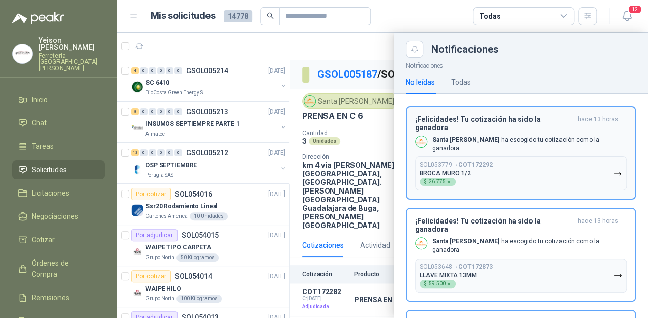
click at [545, 119] on h3 "¡Felicidades! Tu cotización ha sido la ganadora" at bounding box center [494, 123] width 159 height 16
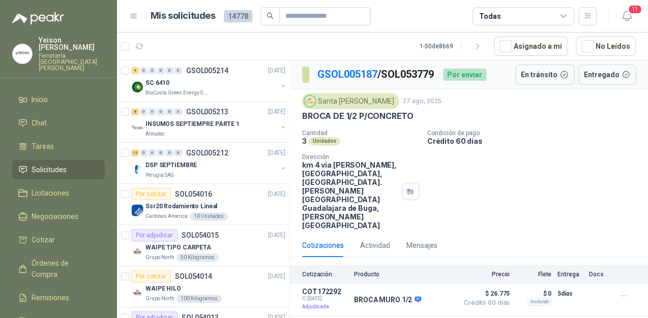
click at [617, 14] on button "11" at bounding box center [626, 16] width 18 height 18
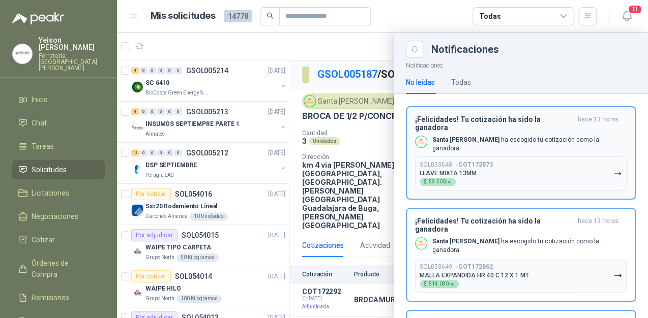
click at [510, 157] on button "SOL053648 → COT172873 LLAVE MIXTA 13MM $ 59.500 ,00" at bounding box center [521, 174] width 212 height 34
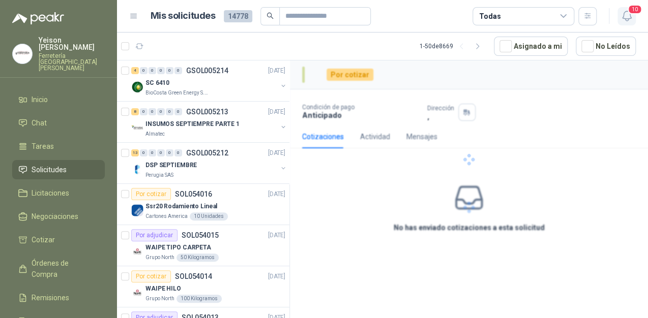
click at [623, 16] on icon "button" at bounding box center [626, 16] width 13 height 13
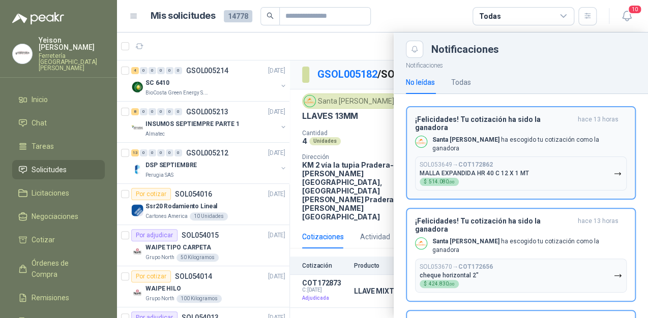
click at [507, 142] on div "¡Felicidades! Tu cotización ha sido la ganadora hace 13 horas Santa [PERSON_NAM…" at bounding box center [521, 153] width 212 height 76
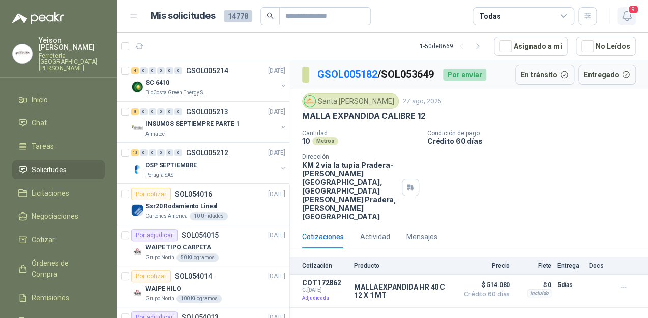
click at [627, 21] on icon "button" at bounding box center [626, 16] width 9 height 10
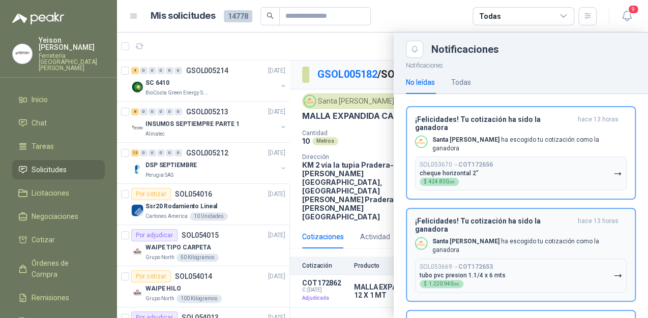
drag, startPoint x: 563, startPoint y: 133, endPoint x: 557, endPoint y: 128, distance: 7.2
click at [563, 136] on p "Santa [PERSON_NAME] ha escogido tu cotización como la ganadora" at bounding box center [529, 144] width 194 height 17
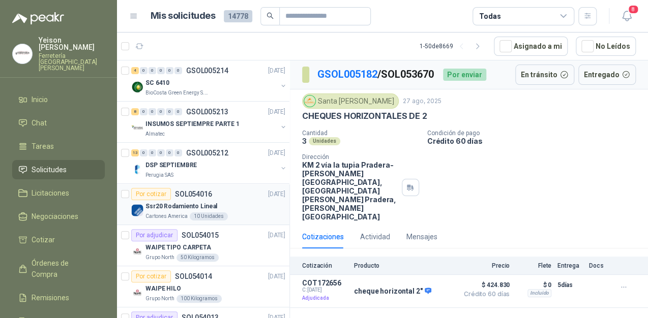
click at [199, 203] on p "Ssr20 Rodamiento Lineal" at bounding box center [181, 207] width 72 height 10
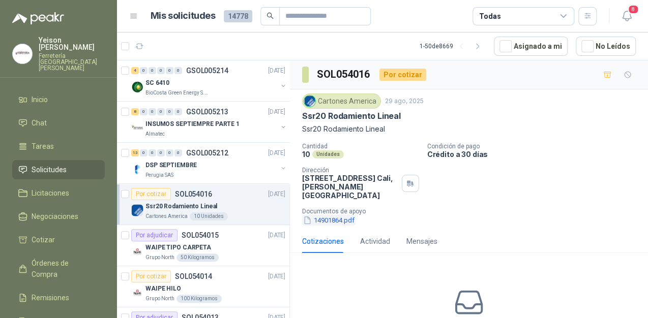
click at [326, 215] on button "14901864.pdf" at bounding box center [328, 220] width 53 height 11
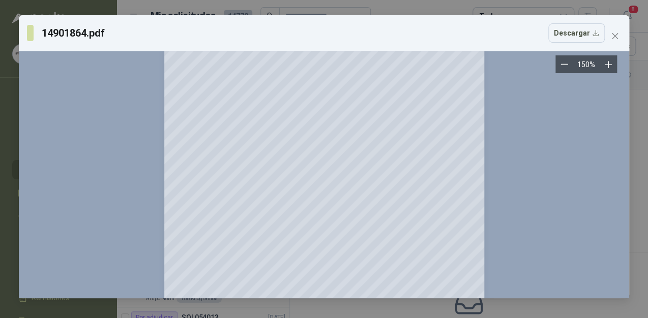
scroll to position [684, 0]
